Goal: Task Accomplishment & Management: Manage account settings

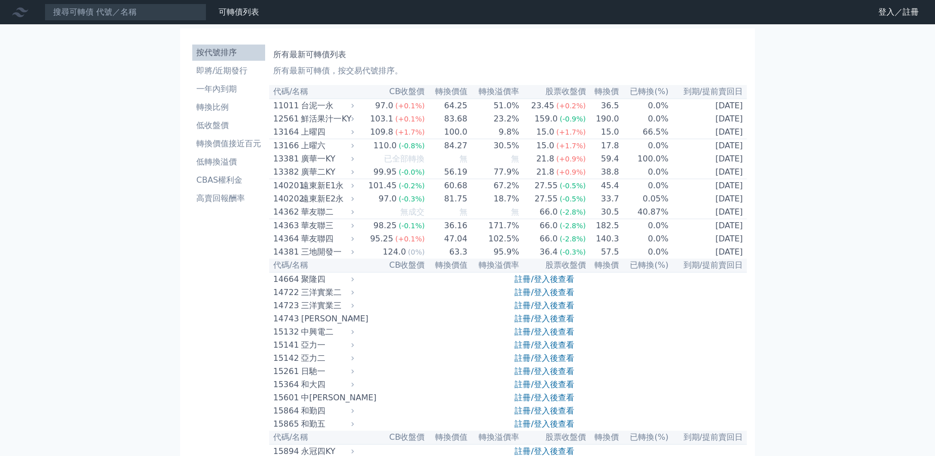
click at [888, 15] on link "登入／註冊" at bounding box center [898, 12] width 57 height 16
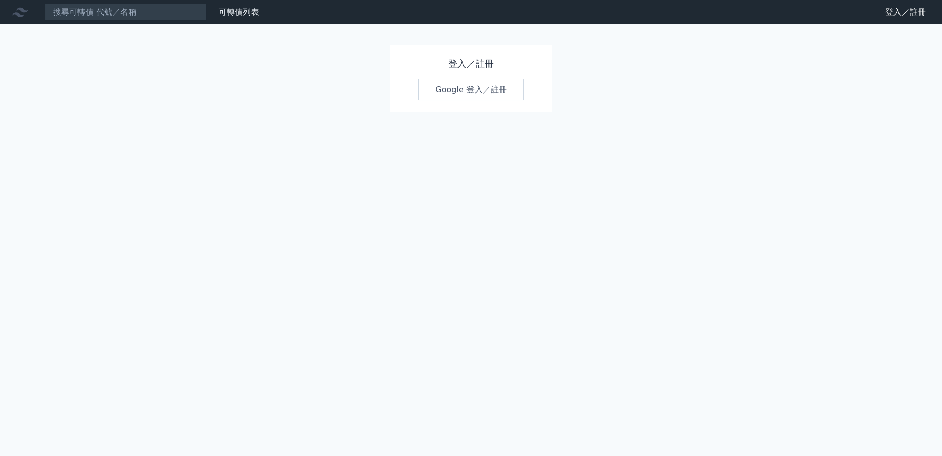
click at [503, 88] on link "Google 登入／註冊" at bounding box center [470, 89] width 105 height 21
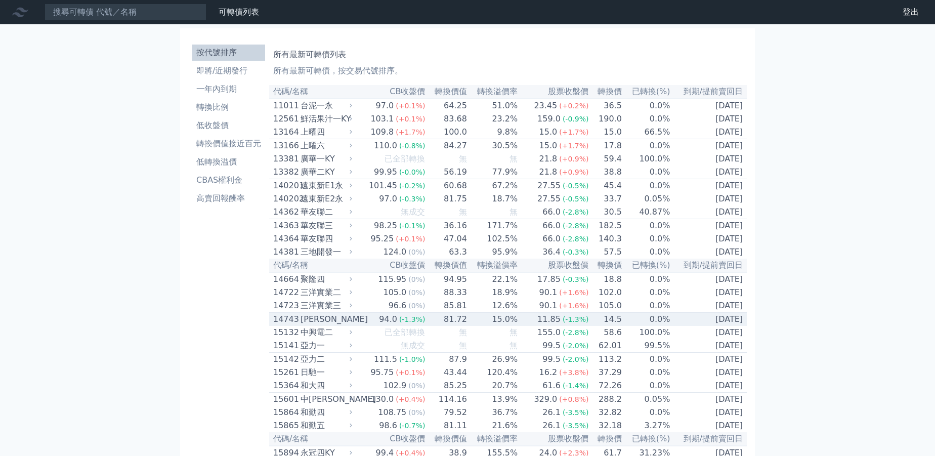
scroll to position [3426, 0]
